Goal: Browse casually: Explore the website without a specific task or goal

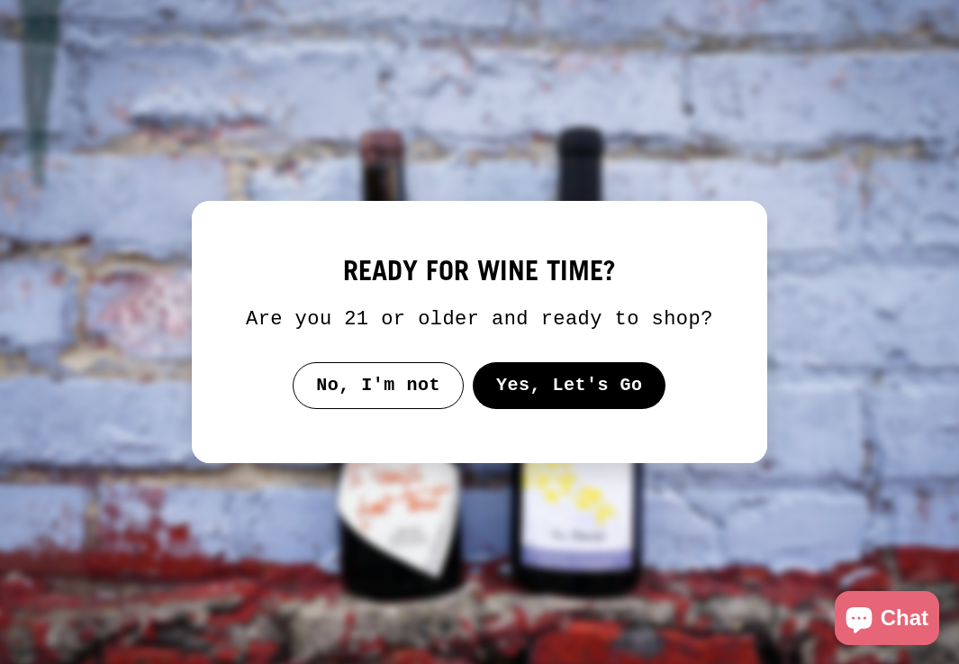
click at [584, 403] on button "Yes, Let's Go" at bounding box center [570, 385] width 194 height 47
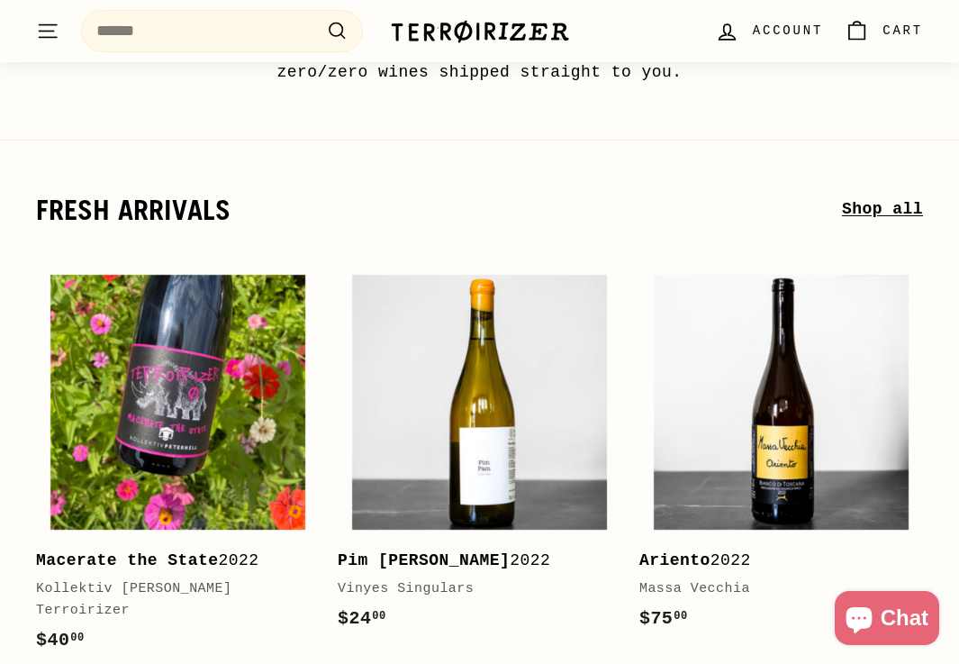
scroll to position [211, 0]
click at [874, 206] on link "Shop all" at bounding box center [882, 209] width 81 height 26
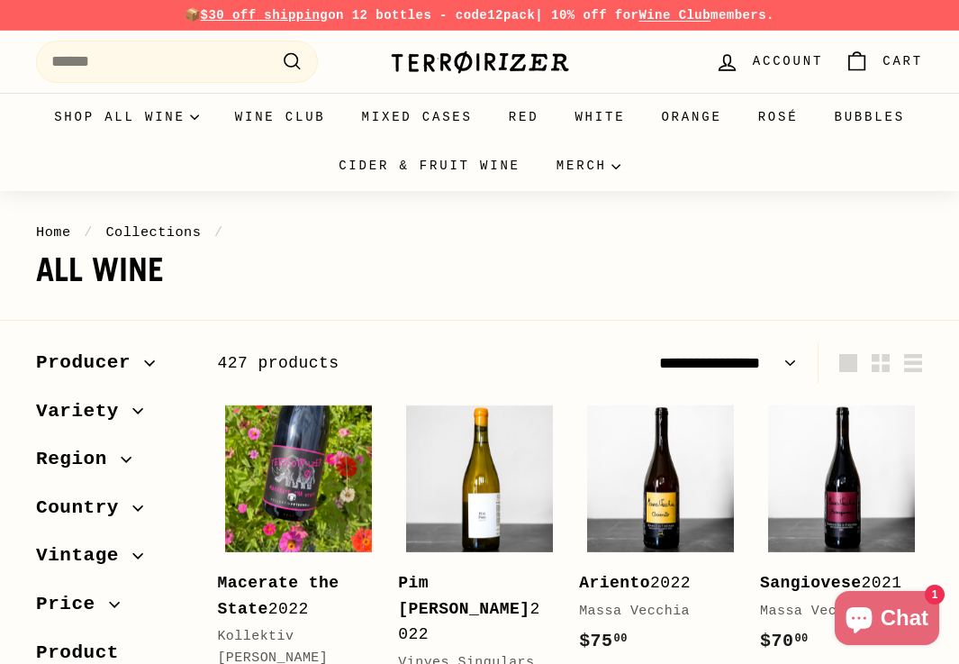
select select "**********"
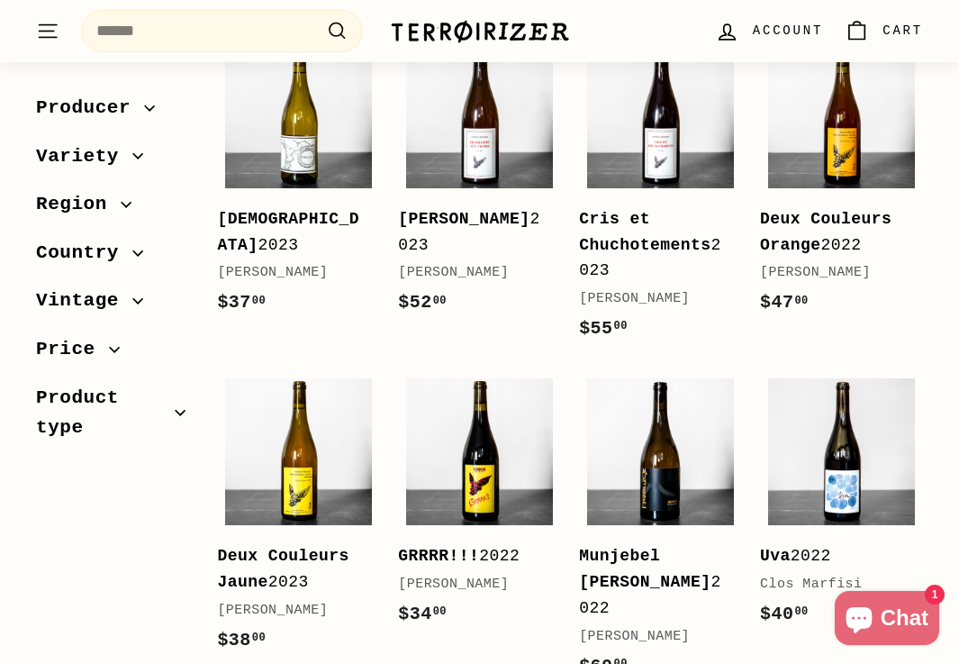
scroll to position [1365, 0]
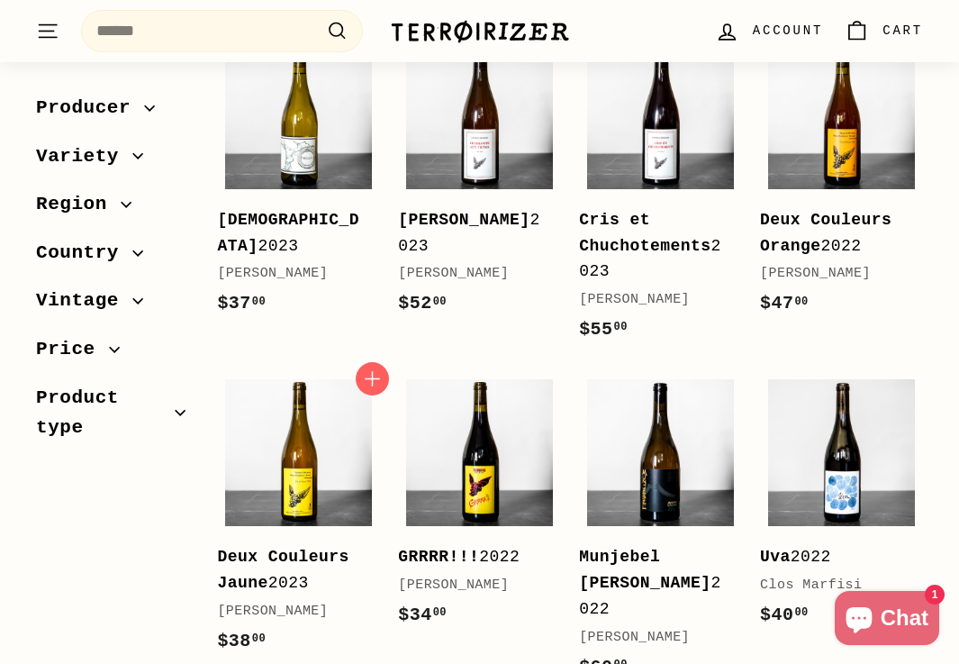
click at [281, 557] on div "Deux Couleurs Jaune 2023" at bounding box center [289, 570] width 145 height 52
click at [802, 230] on b "Deux Couleurs Orange" at bounding box center [825, 233] width 131 height 44
click at [448, 228] on b "Charlotte Aux Vignes" at bounding box center [463, 220] width 131 height 18
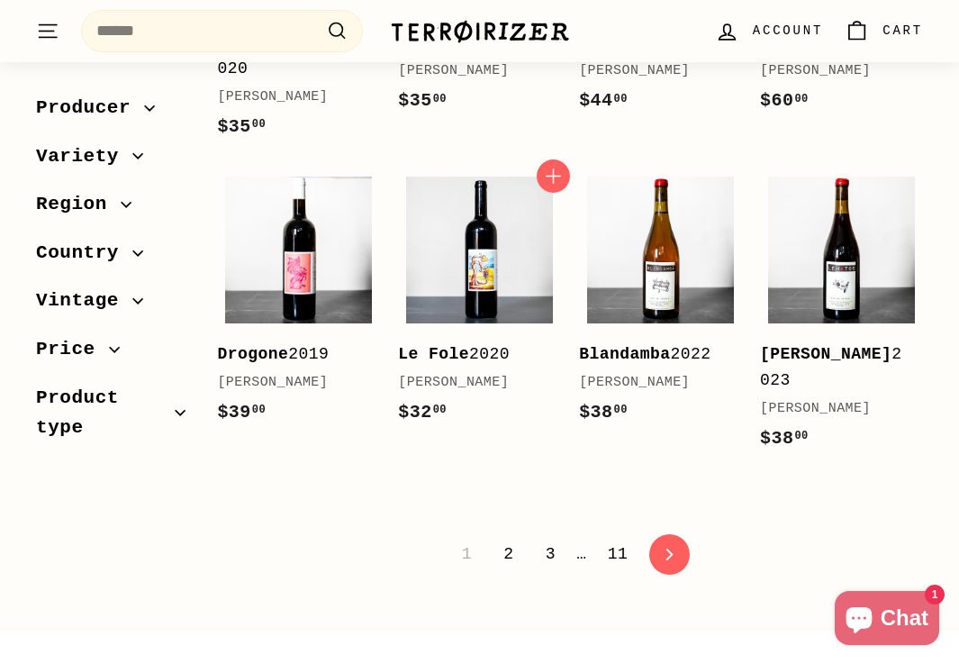
scroll to position [3501, 0]
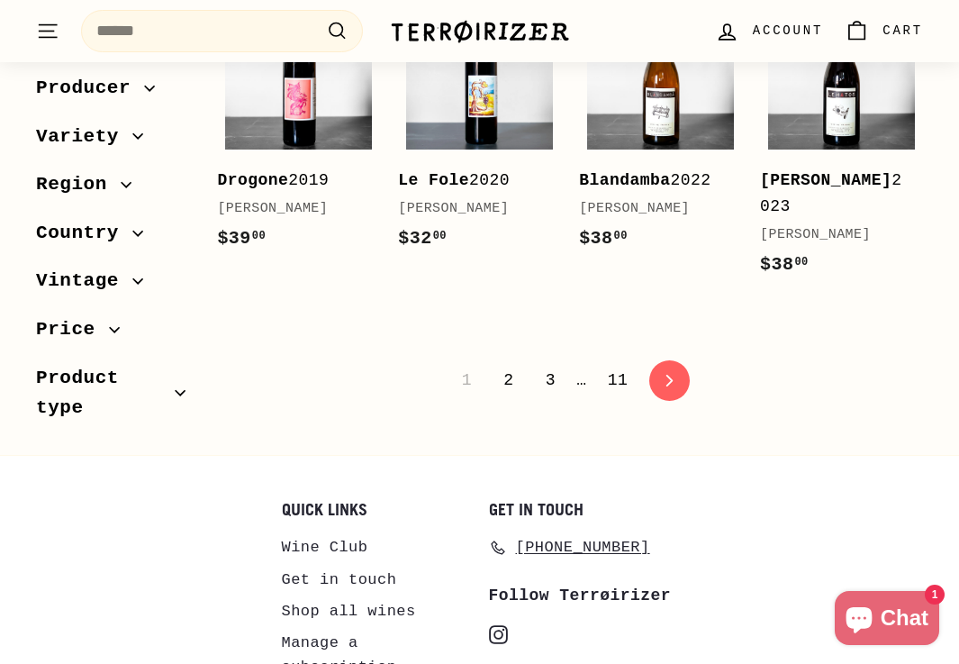
click at [505, 365] on link "2" at bounding box center [509, 380] width 32 height 31
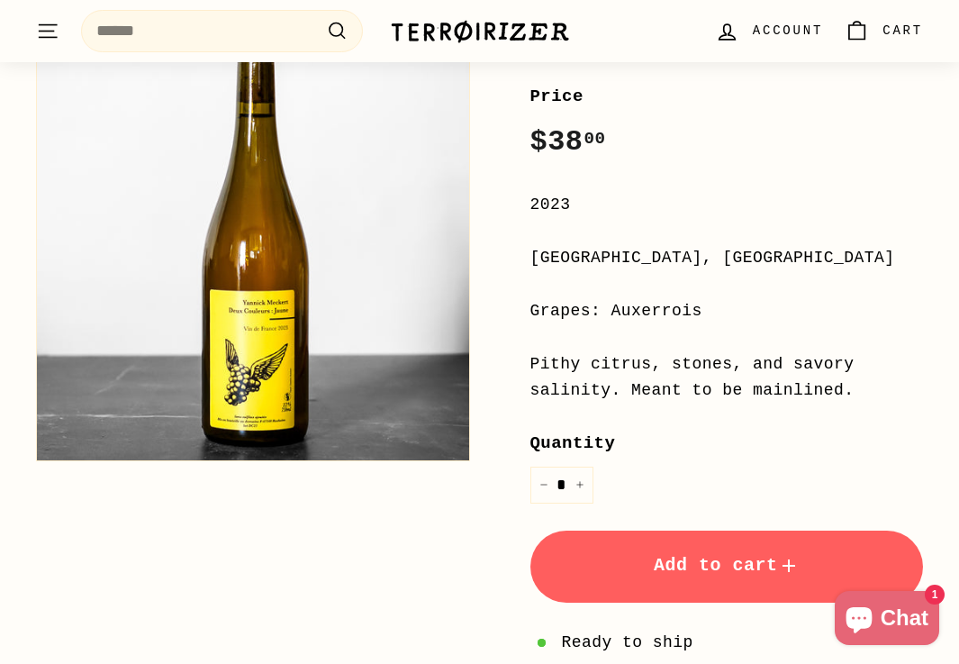
scroll to position [338, 0]
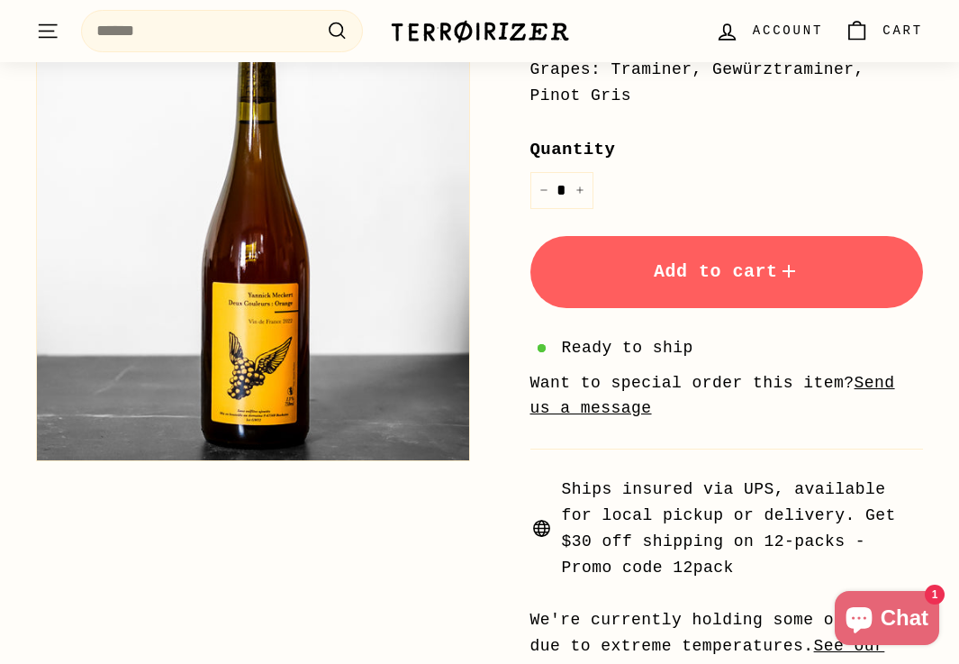
scroll to position [570, 0]
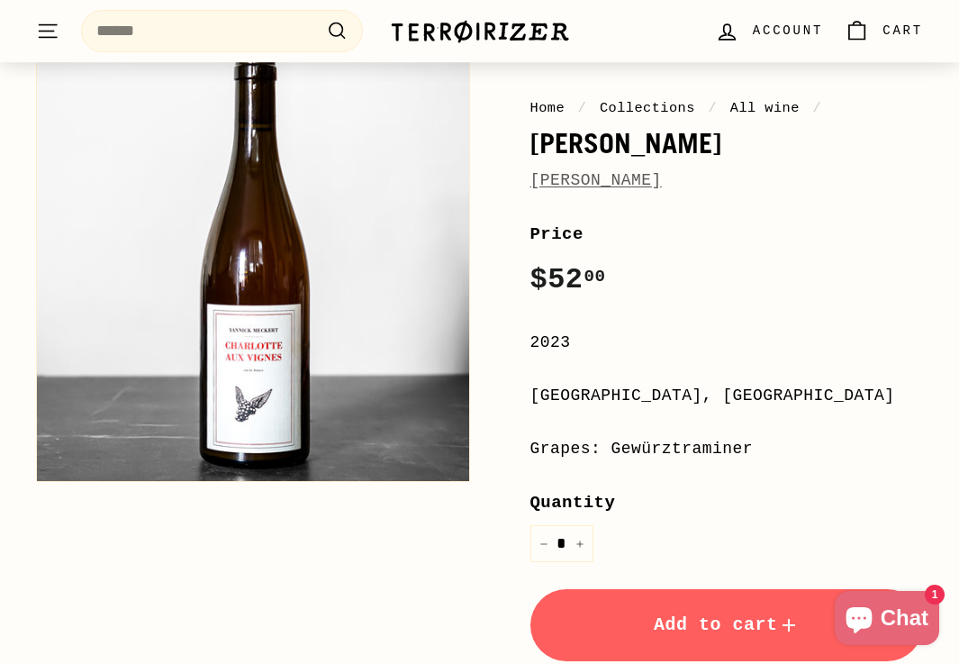
scroll to position [201, 0]
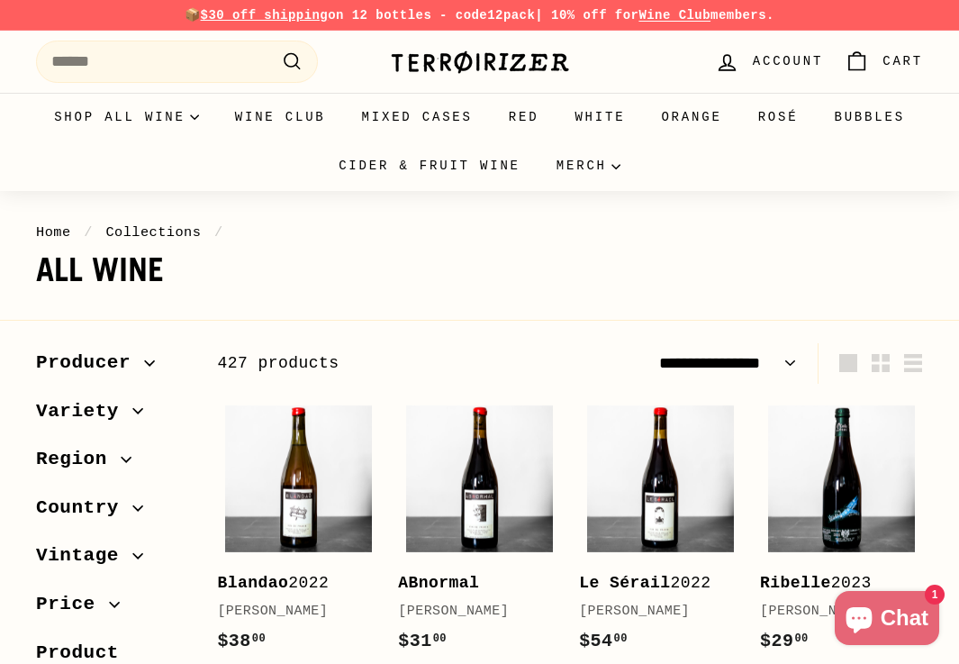
select select "**********"
